Goal: Transaction & Acquisition: Subscribe to service/newsletter

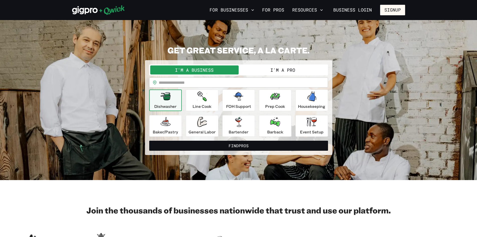
click at [285, 71] on button "I'm a Pro" at bounding box center [283, 69] width 88 height 9
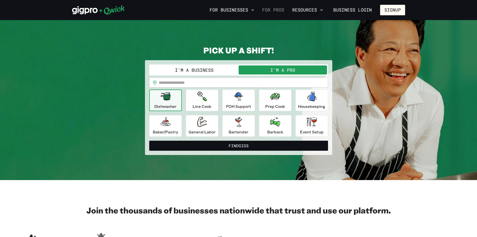
click at [275, 8] on link "For Pros" at bounding box center [273, 10] width 26 height 9
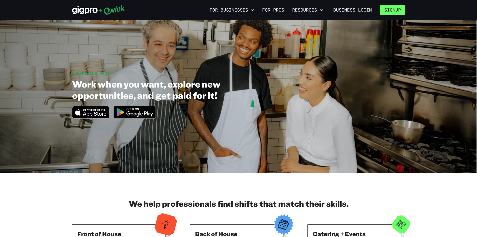
click at [392, 11] on button "Signup" at bounding box center [392, 10] width 25 height 11
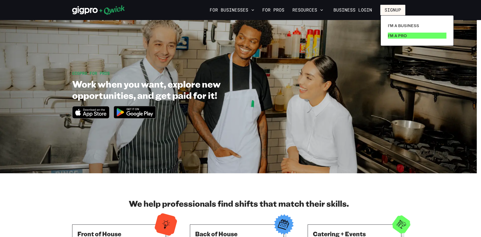
click at [393, 34] on p "I'm a Pro" at bounding box center [397, 36] width 19 height 6
click at [392, 35] on p "I'm a Pro" at bounding box center [397, 36] width 19 height 6
click at [400, 35] on p "I'm a Pro" at bounding box center [397, 36] width 19 height 6
click at [389, 8] on div at bounding box center [240, 118] width 481 height 237
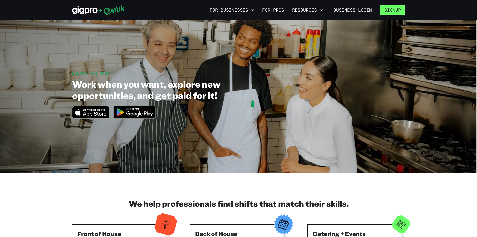
click at [389, 11] on button "Signup" at bounding box center [392, 10] width 25 height 11
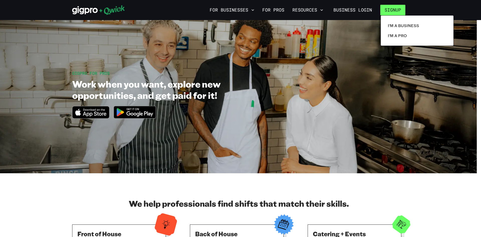
click at [389, 11] on div at bounding box center [240, 118] width 481 height 237
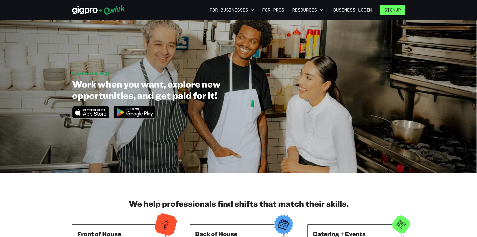
click at [389, 10] on button "Signup" at bounding box center [392, 10] width 25 height 11
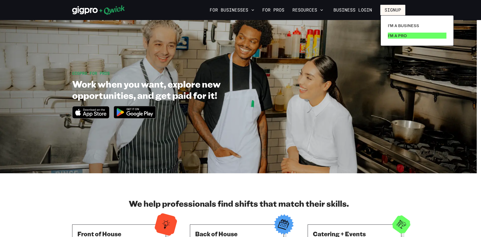
click at [395, 35] on p "I'm a Pro" at bounding box center [397, 36] width 19 height 6
click at [312, 9] on div at bounding box center [240, 118] width 481 height 237
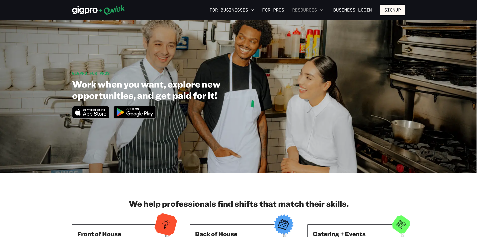
click at [313, 10] on button "Resources" at bounding box center [307, 10] width 35 height 9
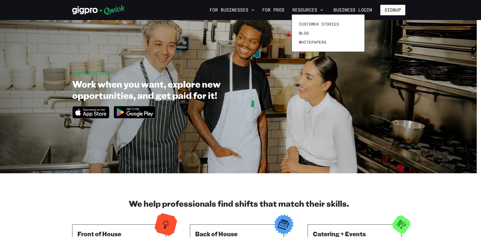
click at [283, 10] on div at bounding box center [240, 118] width 481 height 237
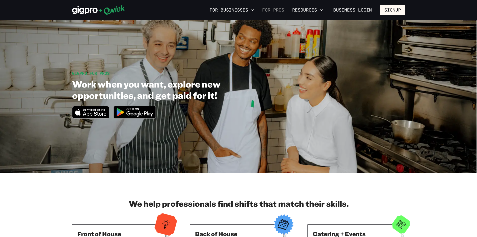
click at [278, 10] on link "For Pros" at bounding box center [273, 10] width 26 height 9
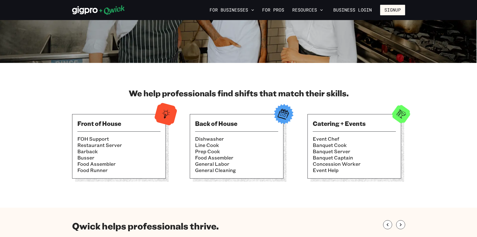
scroll to position [125, 0]
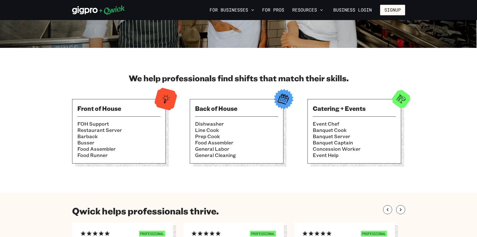
click at [227, 123] on li "Dishwasher" at bounding box center [236, 124] width 83 height 6
click at [234, 113] on div "Back of House Dishwasher Line Cook Prep Cook Food Assembler General Labor Gener…" at bounding box center [237, 131] width 94 height 64
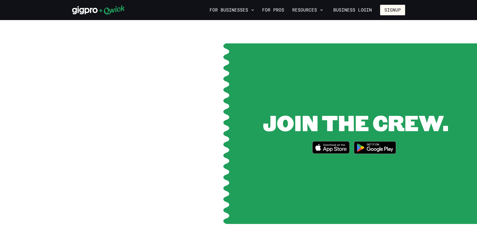
scroll to position [627, 0]
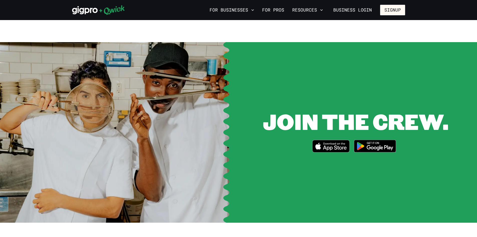
click at [370, 141] on img at bounding box center [375, 146] width 49 height 19
